Goal: Transaction & Acquisition: Purchase product/service

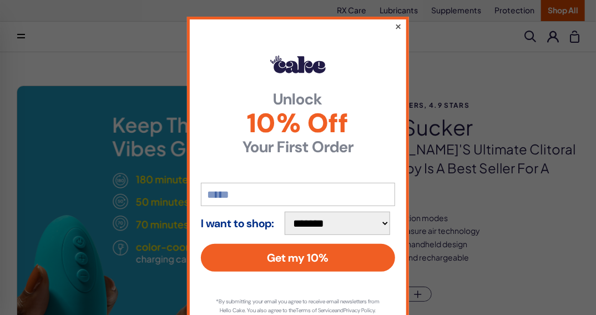
click at [396, 24] on button "×" at bounding box center [398, 25] width 7 height 13
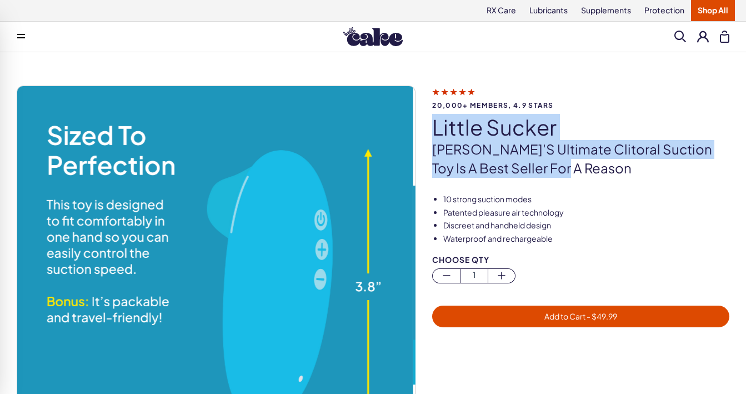
drag, startPoint x: 553, startPoint y: 165, endPoint x: 428, endPoint y: 126, distance: 131.0
click at [428, 126] on div "20,000+ members, 4.9 stars little sucker [PERSON_NAME]'s ultimate clitoral suct…" at bounding box center [373, 296] width 712 height 422
copy div "little sucker [PERSON_NAME]'s ultimate clitoral suction toy is a best seller fo…"
